Goal: Browse casually: Explore the website without a specific task or goal

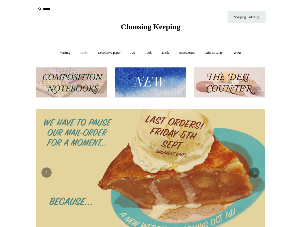
click at [83, 52] on link "Paper +" at bounding box center [84, 52] width 17 height 13
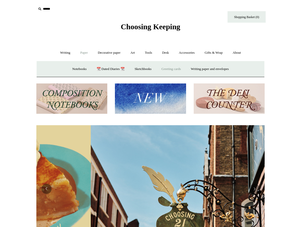
scroll to position [0, 228]
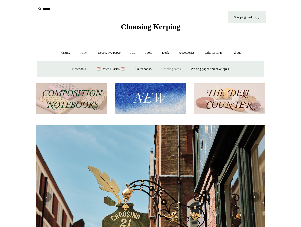
click at [170, 68] on link "Greeting cards +" at bounding box center [171, 68] width 28 height 13
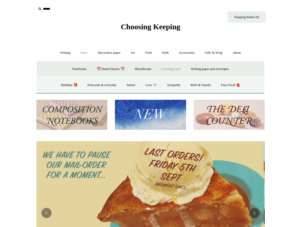
scroll to position [0, 0]
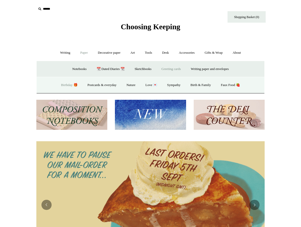
click at [63, 83] on link "Birthday 🎁" at bounding box center [69, 84] width 26 height 13
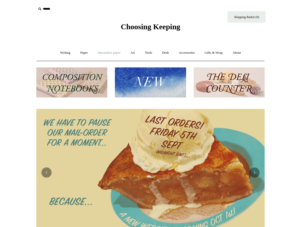
click at [110, 51] on link "Decorative paper +" at bounding box center [109, 52] width 32 height 13
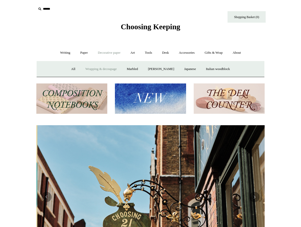
scroll to position [0, 228]
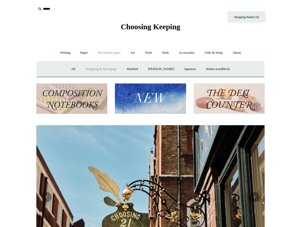
click at [103, 68] on link "Wrapping & decoupage" at bounding box center [101, 68] width 41 height 13
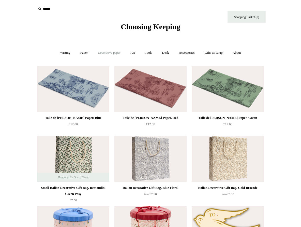
click at [109, 52] on link "Decorative paper +" at bounding box center [109, 52] width 32 height 13
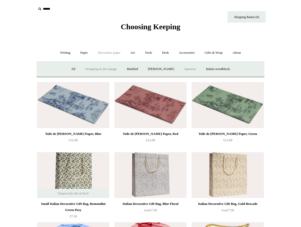
click at [187, 68] on link "Japanese" at bounding box center [189, 68] width 21 height 13
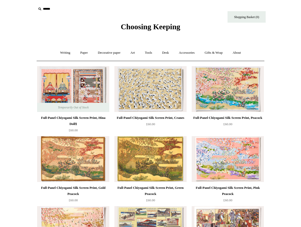
click at [156, 94] on img at bounding box center [150, 89] width 72 height 46
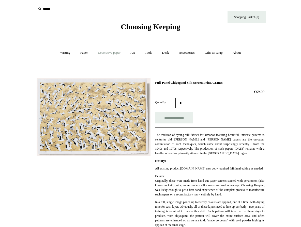
click at [114, 52] on link "Decorative paper +" at bounding box center [109, 52] width 32 height 13
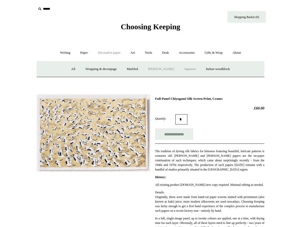
click at [155, 69] on link "[PERSON_NAME]" at bounding box center [160, 68] width 35 height 13
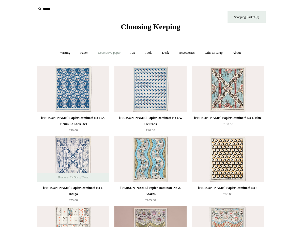
click at [107, 52] on link "Decorative paper +" at bounding box center [109, 52] width 32 height 13
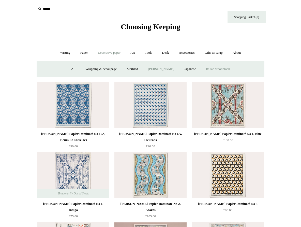
click at [220, 69] on link "Italian woodblock" at bounding box center [217, 68] width 33 height 13
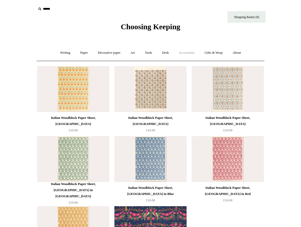
click at [190, 52] on link "Accessories +" at bounding box center [186, 52] width 25 height 13
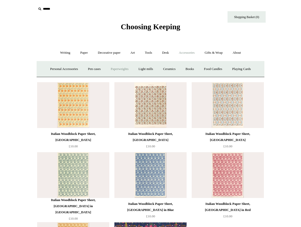
click at [121, 68] on link "Paperweights +" at bounding box center [119, 68] width 27 height 13
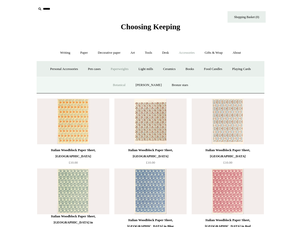
click at [123, 84] on link "Botanical" at bounding box center [119, 84] width 22 height 13
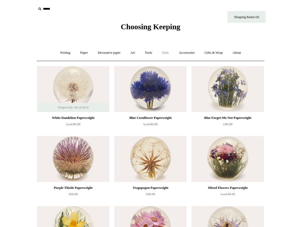
click at [166, 52] on link "Desk +" at bounding box center [165, 52] width 16 height 13
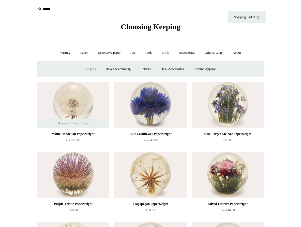
click at [86, 68] on link "Pen pots" at bounding box center [90, 68] width 20 height 13
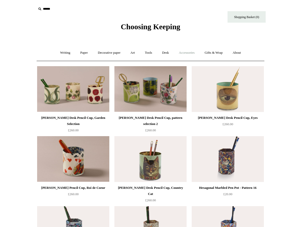
click at [187, 52] on link "Accessories +" at bounding box center [186, 52] width 25 height 13
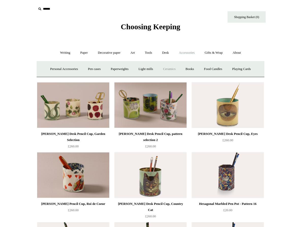
click at [172, 68] on link "Ceramics +" at bounding box center [169, 68] width 22 height 13
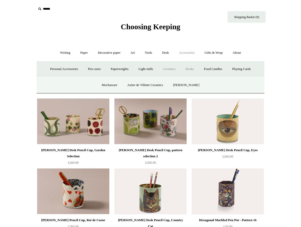
click at [192, 68] on link "Books" at bounding box center [190, 68] width 18 height 13
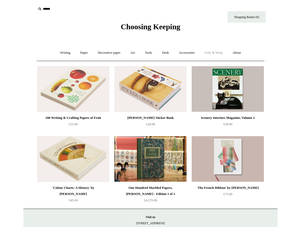
click at [217, 52] on link "Gifts & Wrap +" at bounding box center [213, 52] width 27 height 13
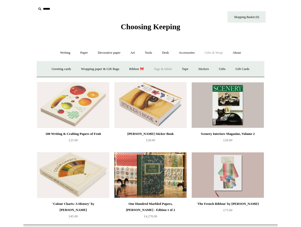
click at [167, 68] on link "Tags & labels" at bounding box center [162, 68] width 27 height 13
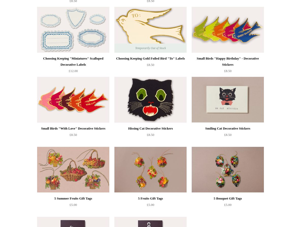
scroll to position [137, 0]
